Goal: Task Accomplishment & Management: Use online tool/utility

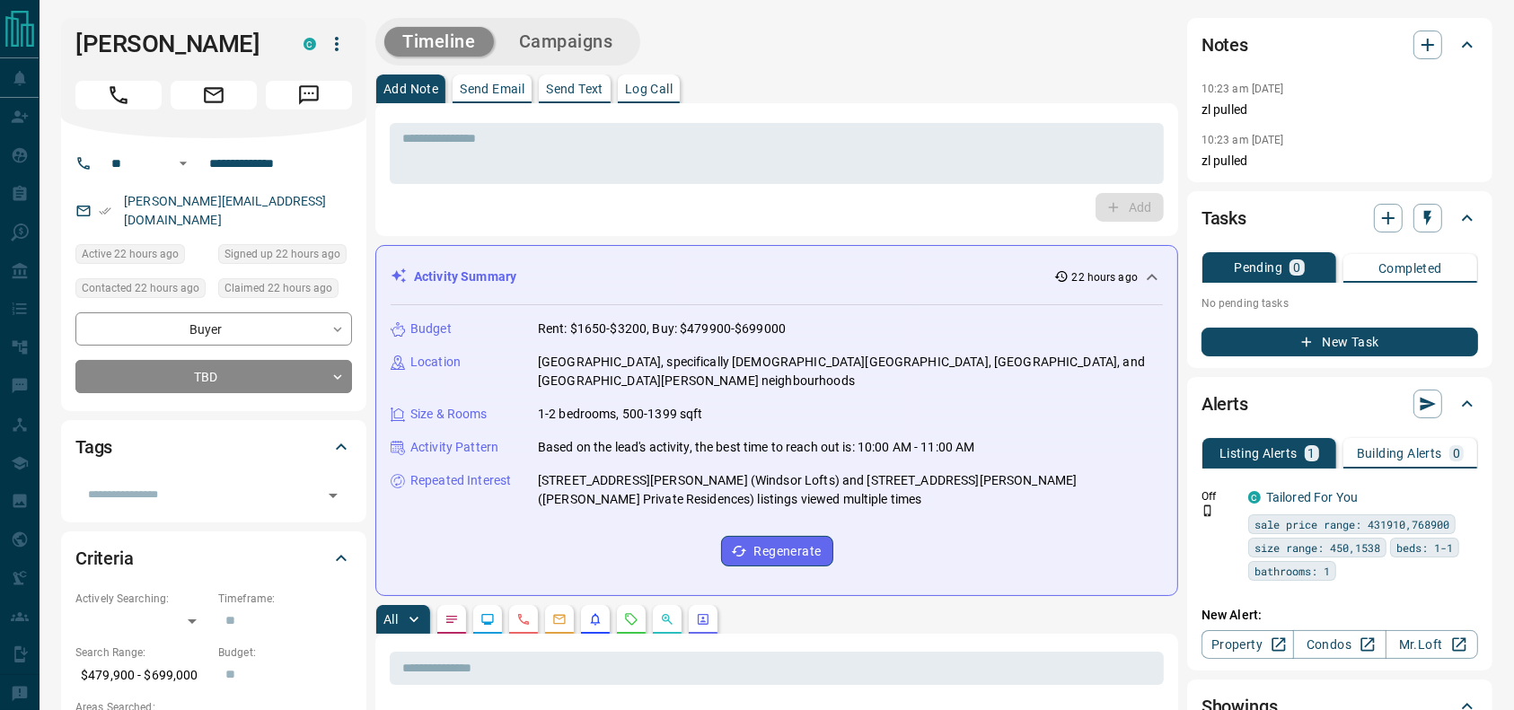
click at [133, 100] on button "Call" at bounding box center [118, 95] width 86 height 29
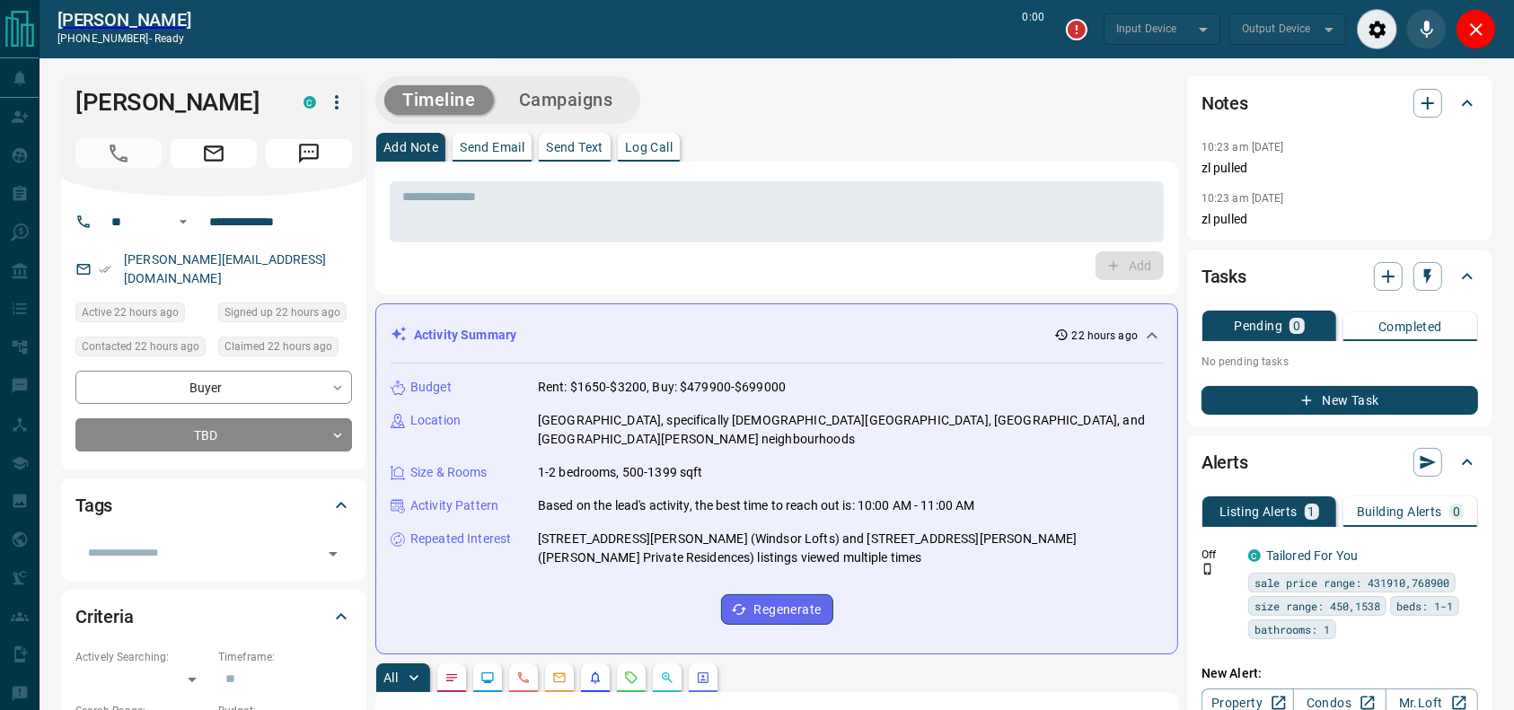
click at [878, 133] on div "Add Note Send Email Send Text Log Call" at bounding box center [776, 147] width 803 height 29
click at [797, 201] on textarea at bounding box center [776, 212] width 749 height 46
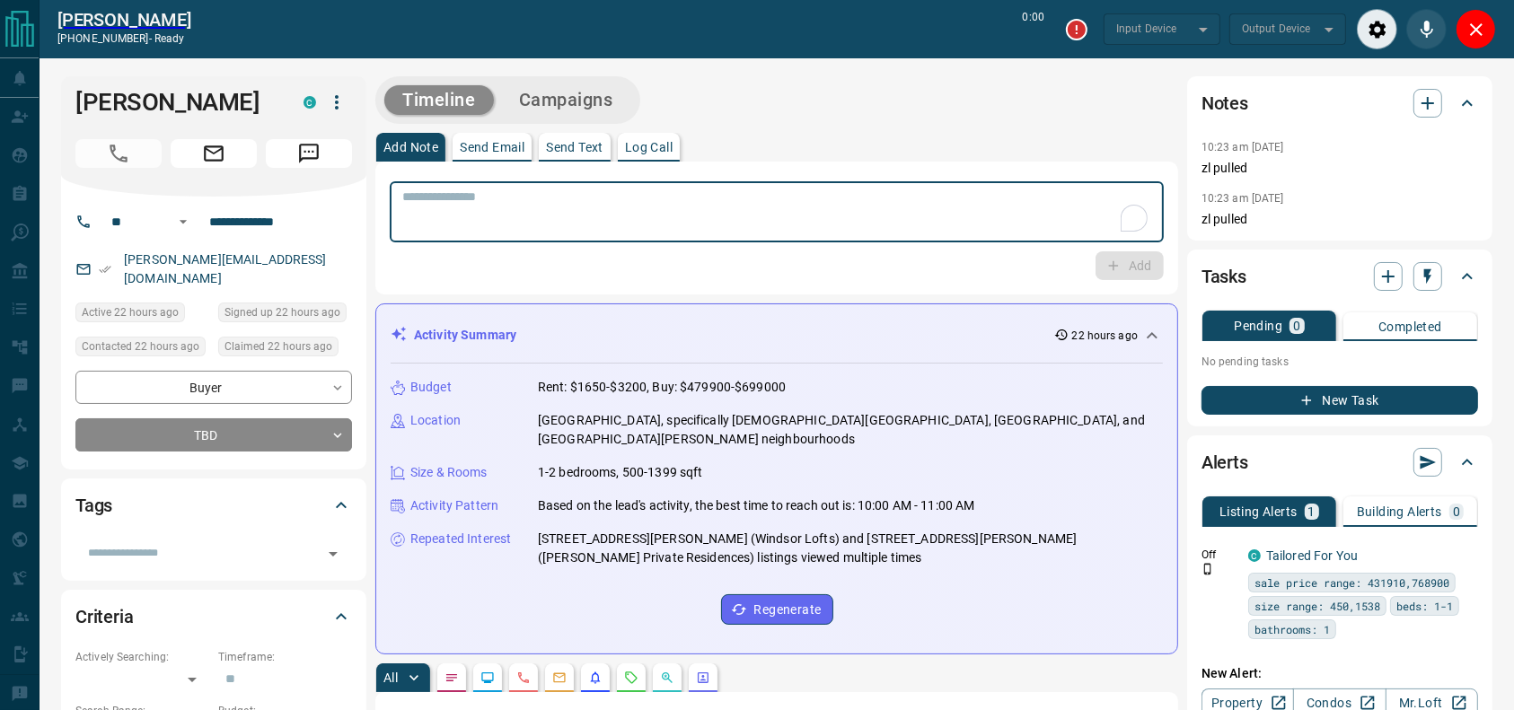
type input "*******"
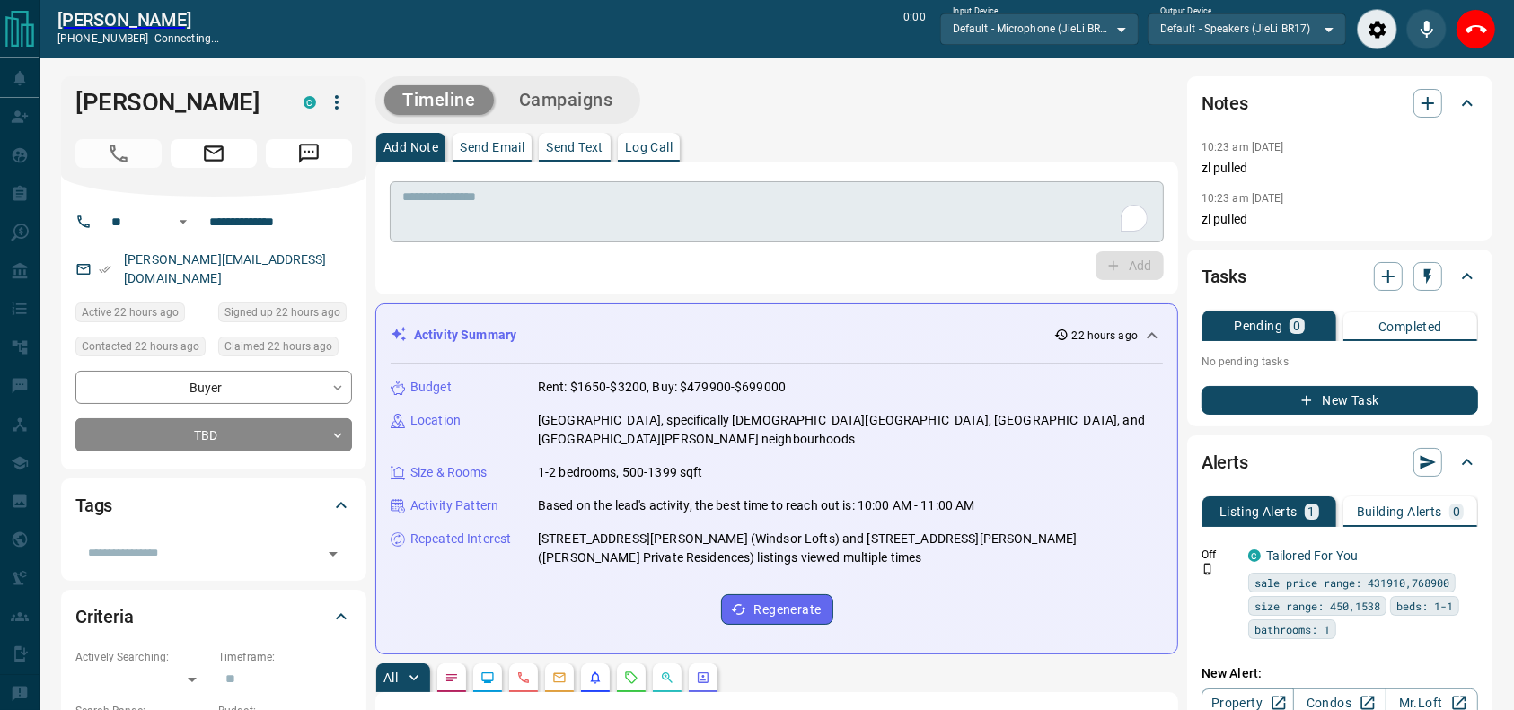
type input "*******"
click at [773, 183] on div "* ​" at bounding box center [777, 211] width 774 height 61
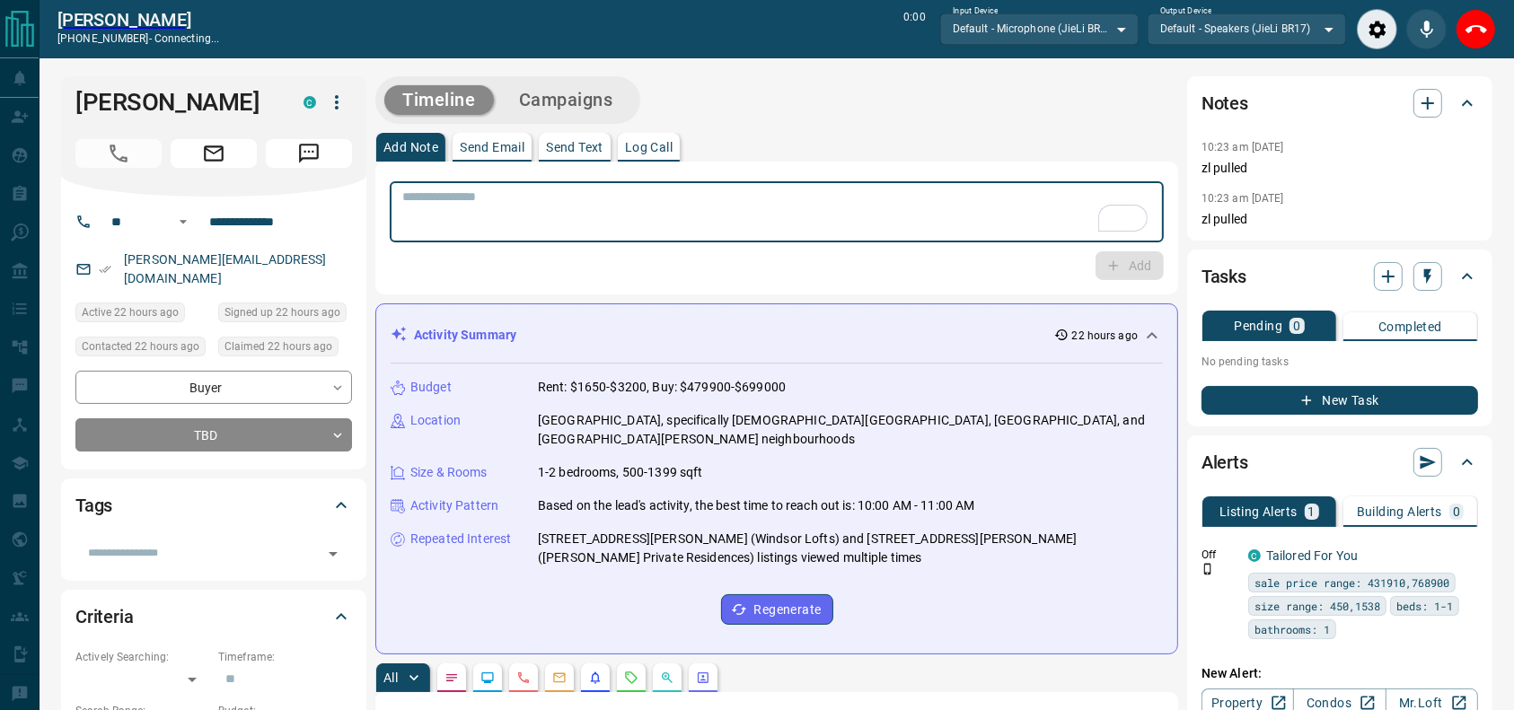
click at [830, 103] on div "Timeline Campaigns" at bounding box center [776, 100] width 803 height 48
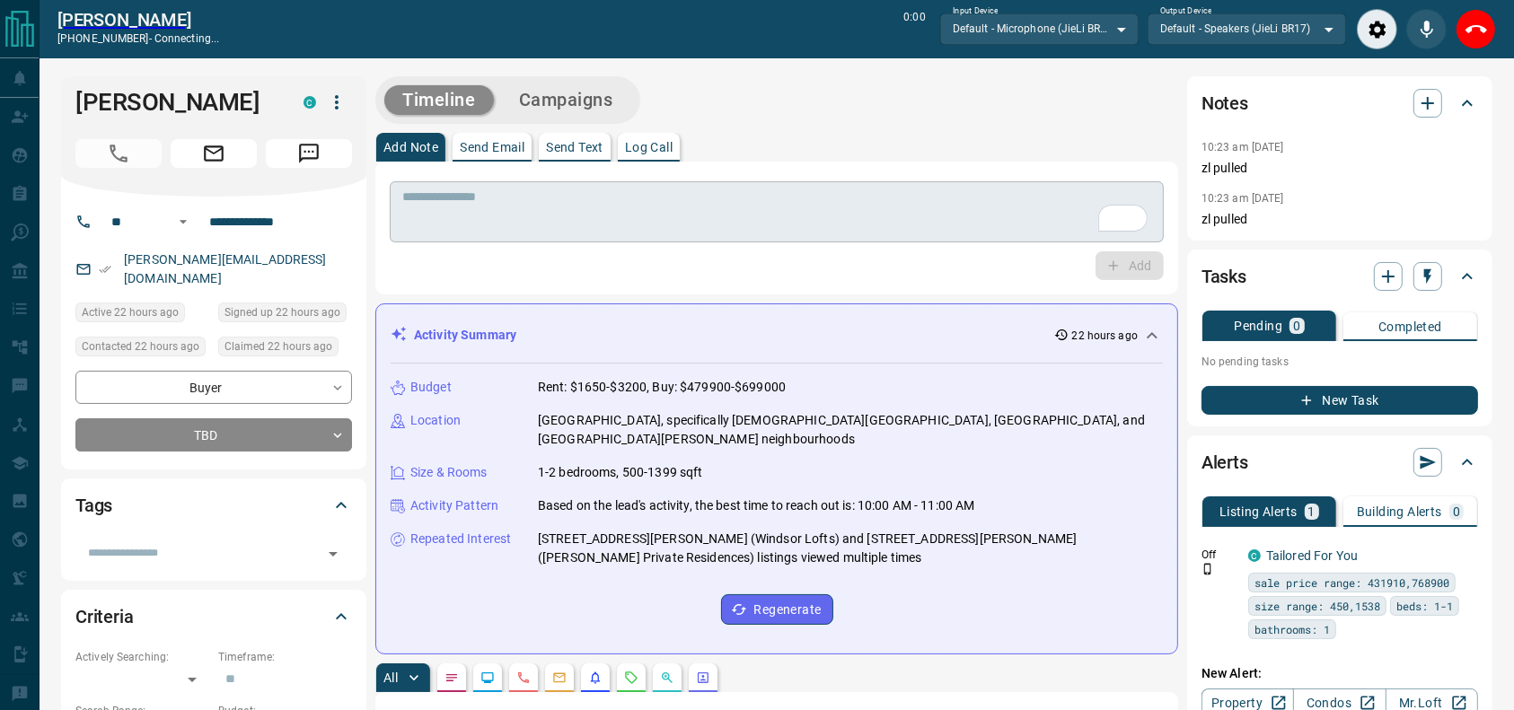
click at [714, 181] on div "* ​" at bounding box center [777, 211] width 774 height 61
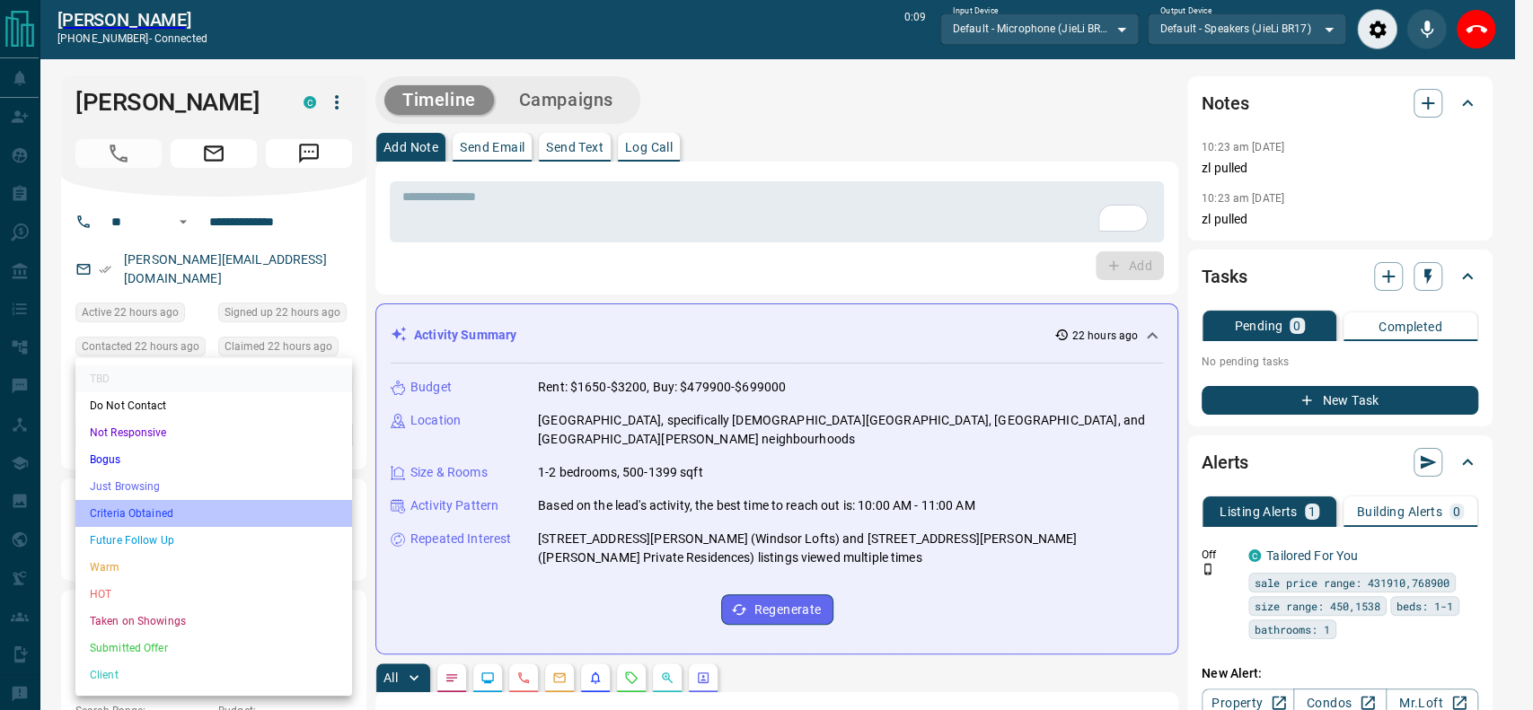
click at [250, 520] on li "Criteria Obtained" at bounding box center [213, 513] width 277 height 27
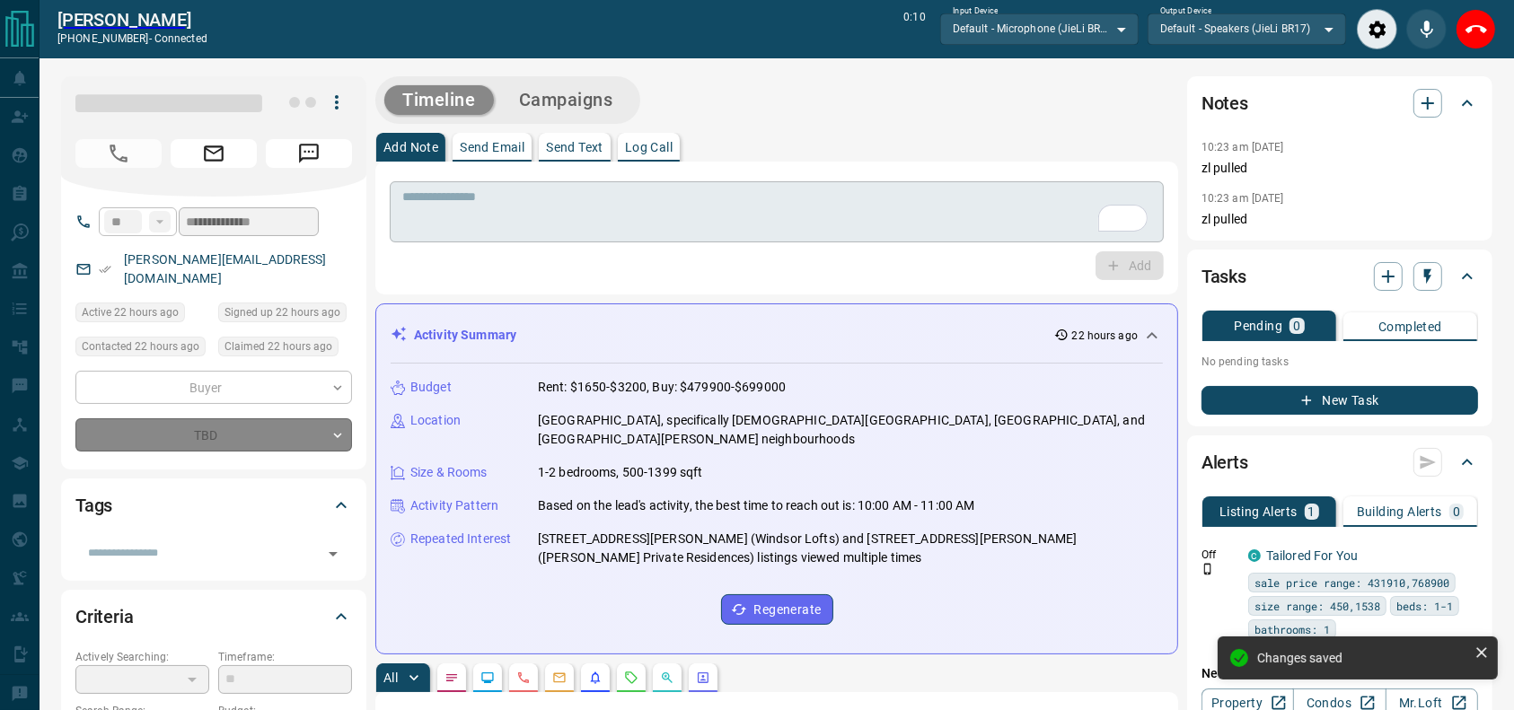
type input "*"
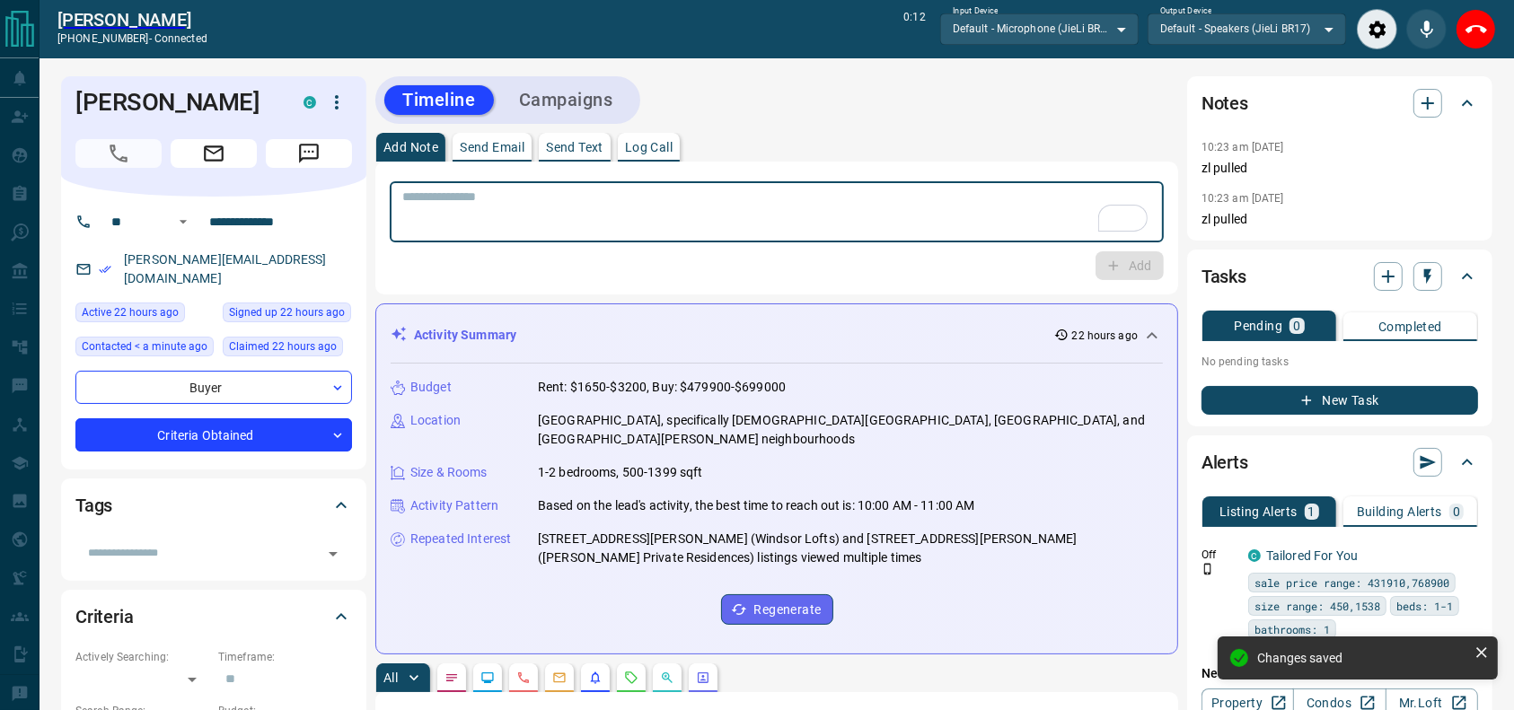
click at [556, 219] on textarea "To enrich screen reader interactions, please activate Accessibility in Grammarl…" at bounding box center [776, 212] width 749 height 46
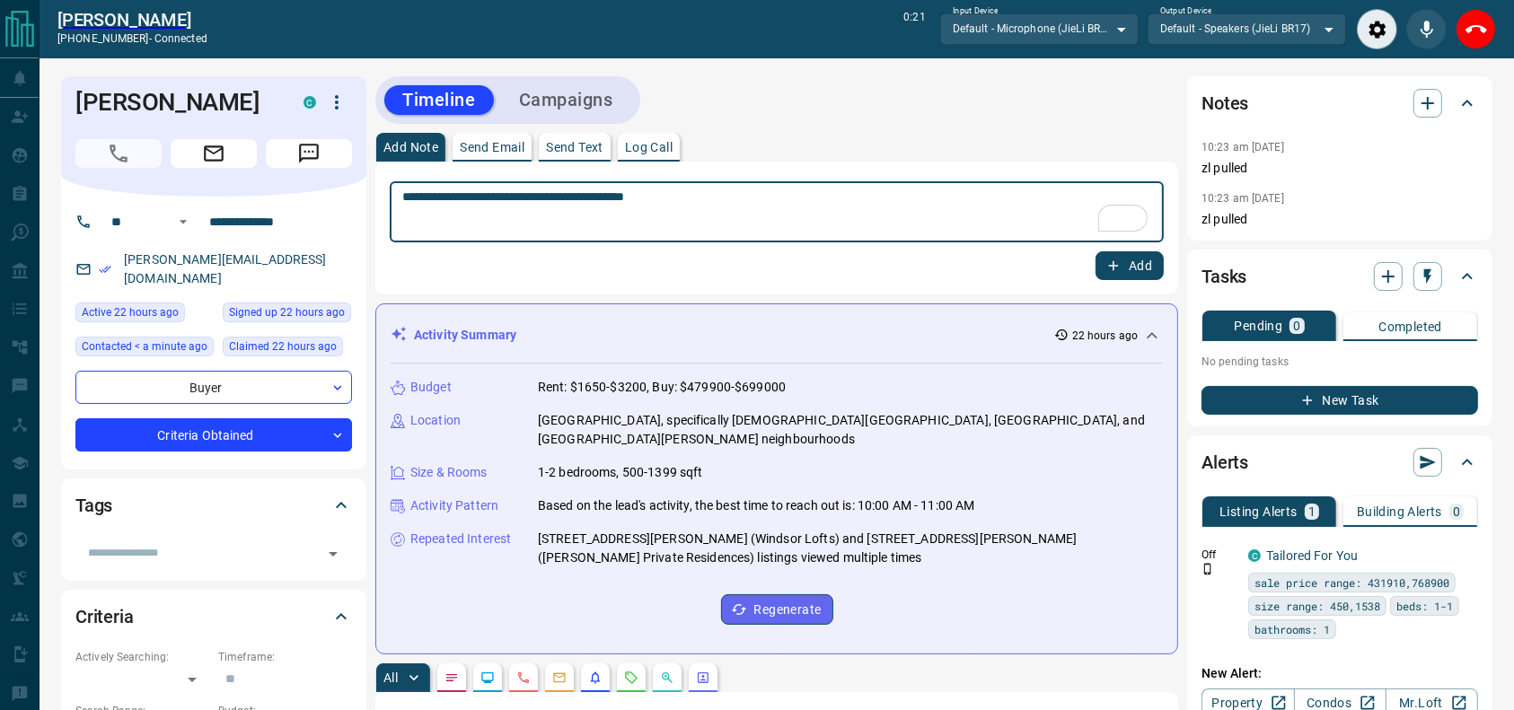
type textarea "**********"
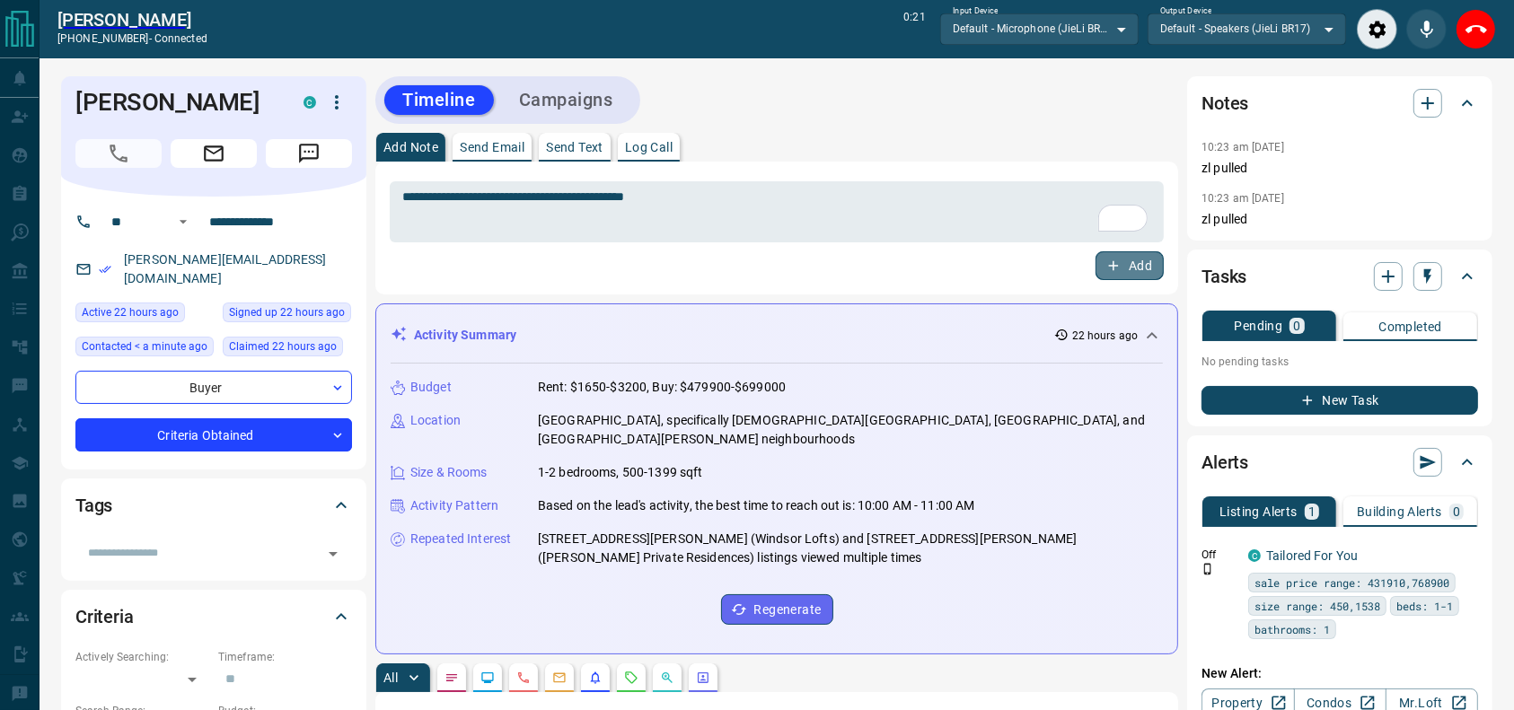
click at [1119, 278] on button "Add" at bounding box center [1129, 265] width 68 height 29
click at [1468, 22] on icon "End Call" at bounding box center [1476, 30] width 22 height 22
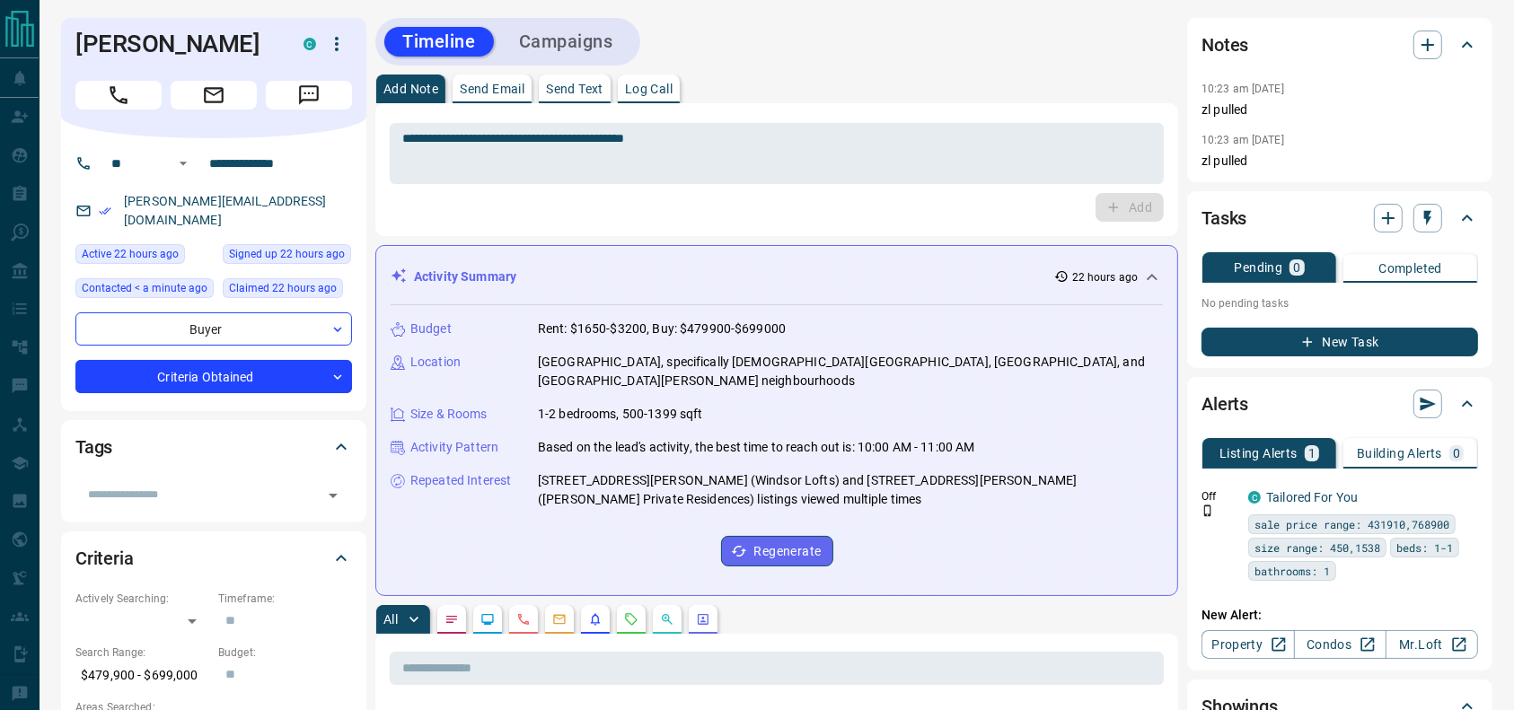
click at [599, 48] on button "Campaigns" at bounding box center [566, 42] width 130 height 30
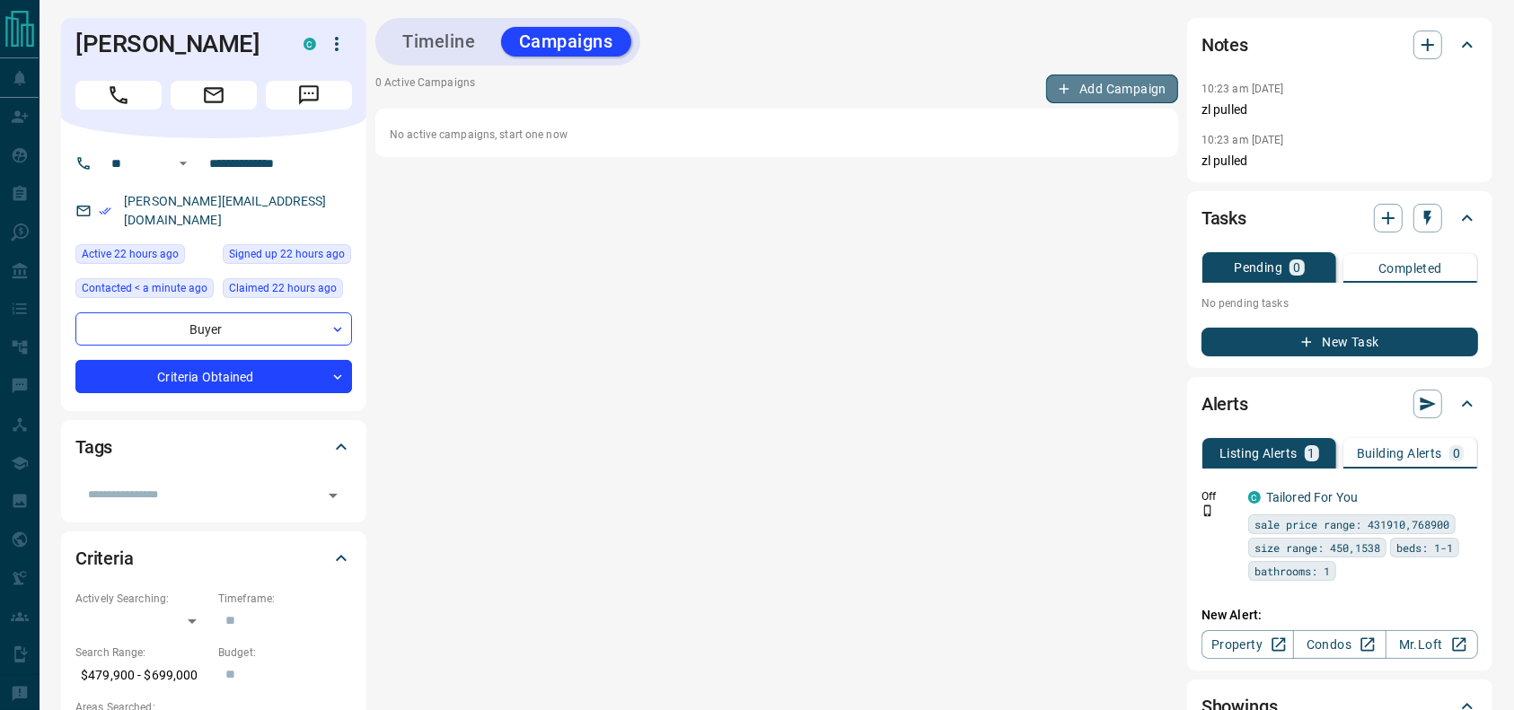
click at [1149, 96] on button "Add Campaign" at bounding box center [1112, 89] width 132 height 29
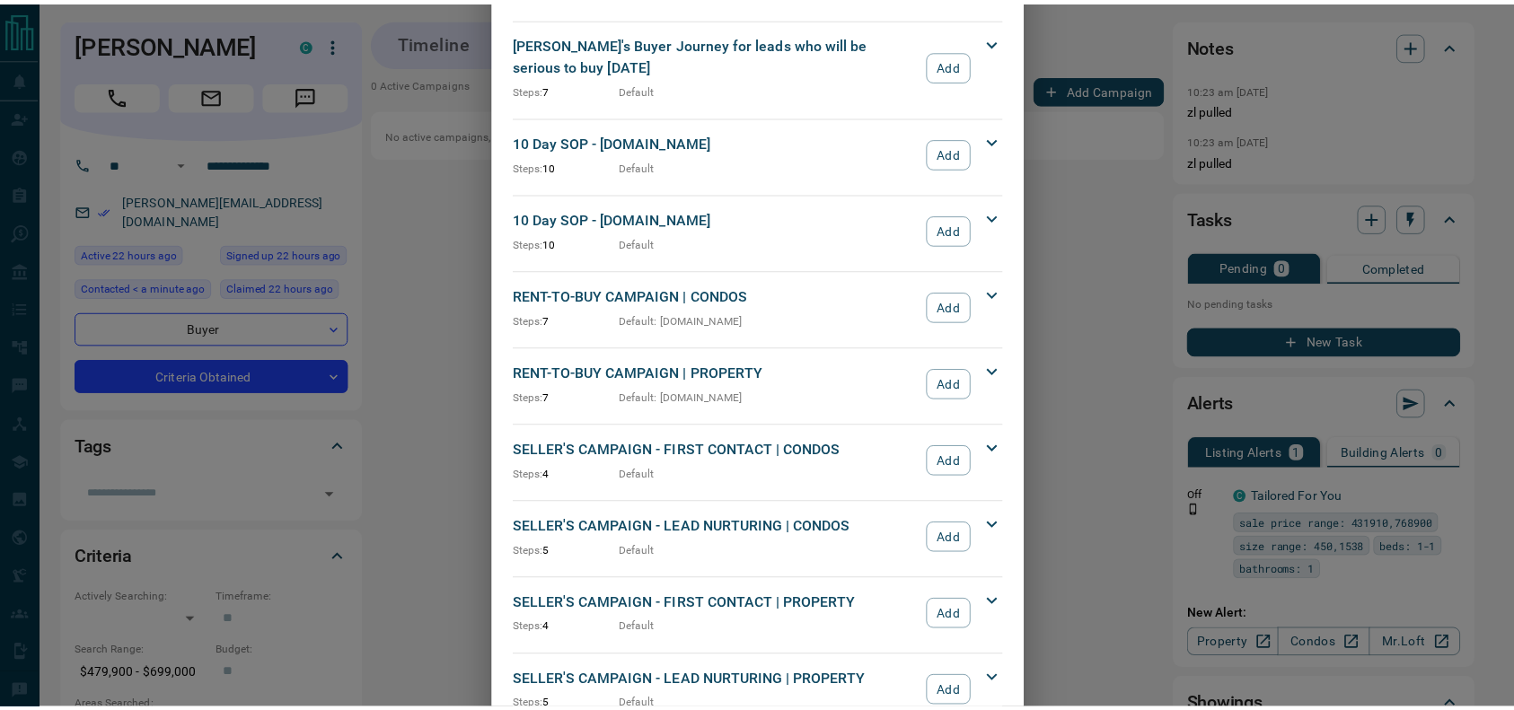
scroll to position [1604, 0]
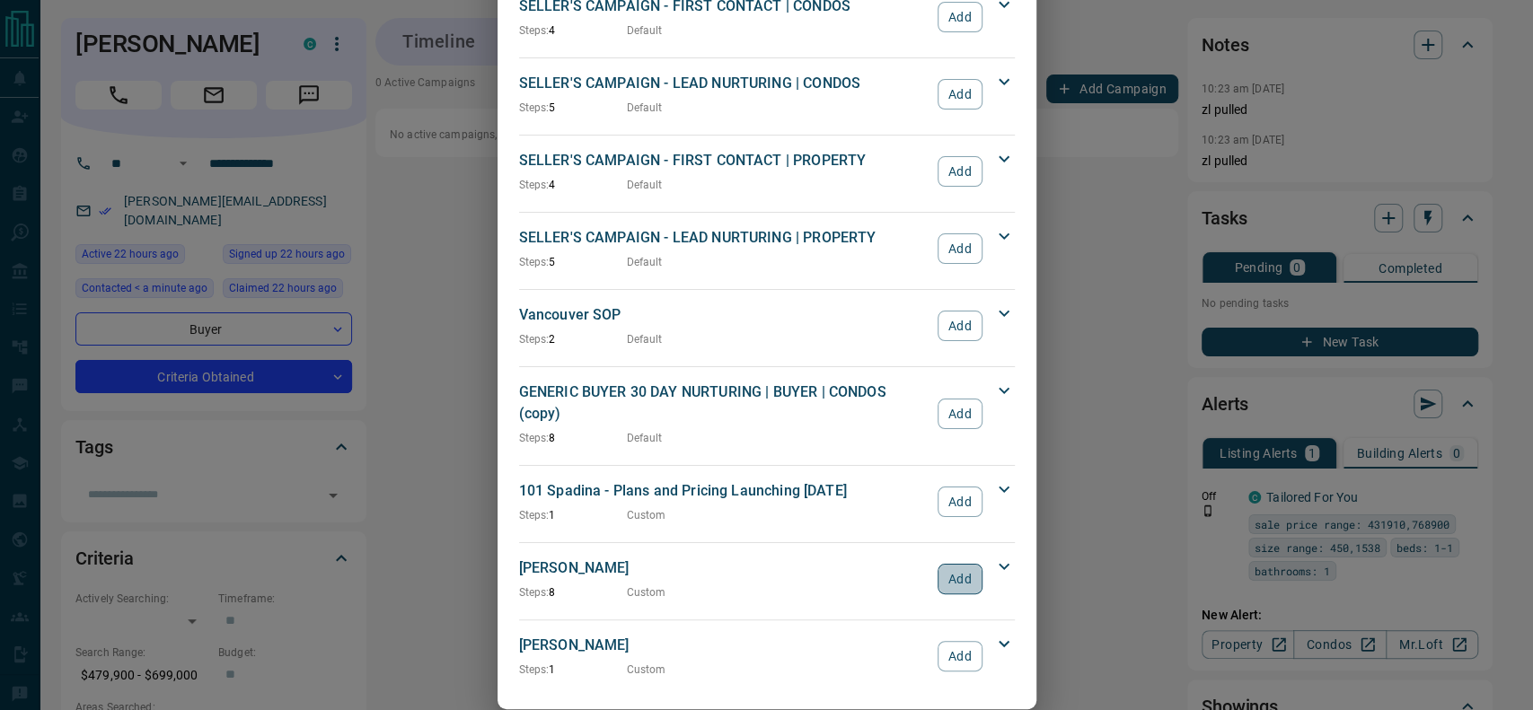
click at [955, 564] on button "Add" at bounding box center [959, 579] width 44 height 31
